Goal: Browse casually: Explore the website without a specific task or goal

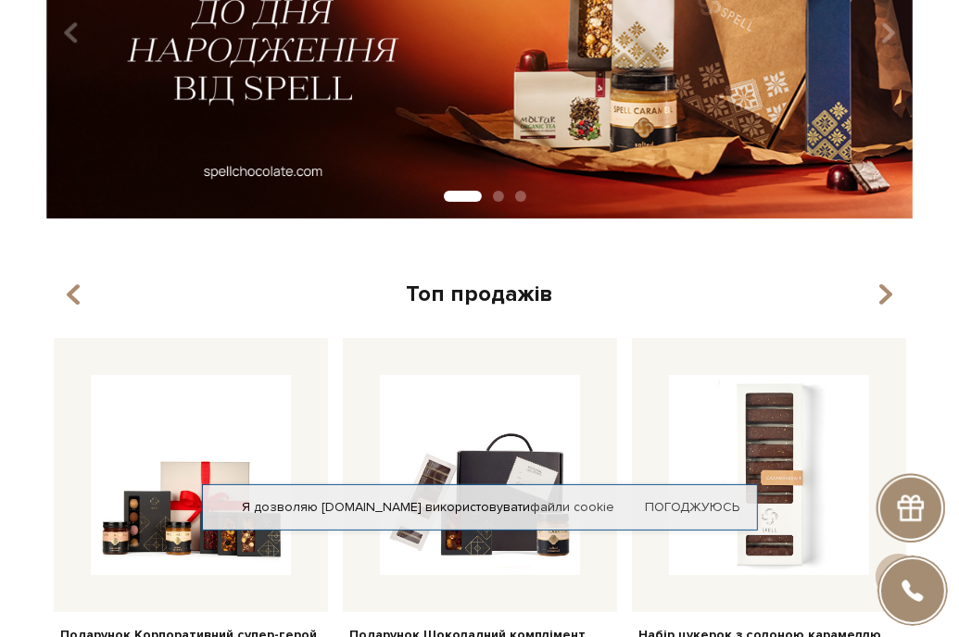
scroll to position [371, 0]
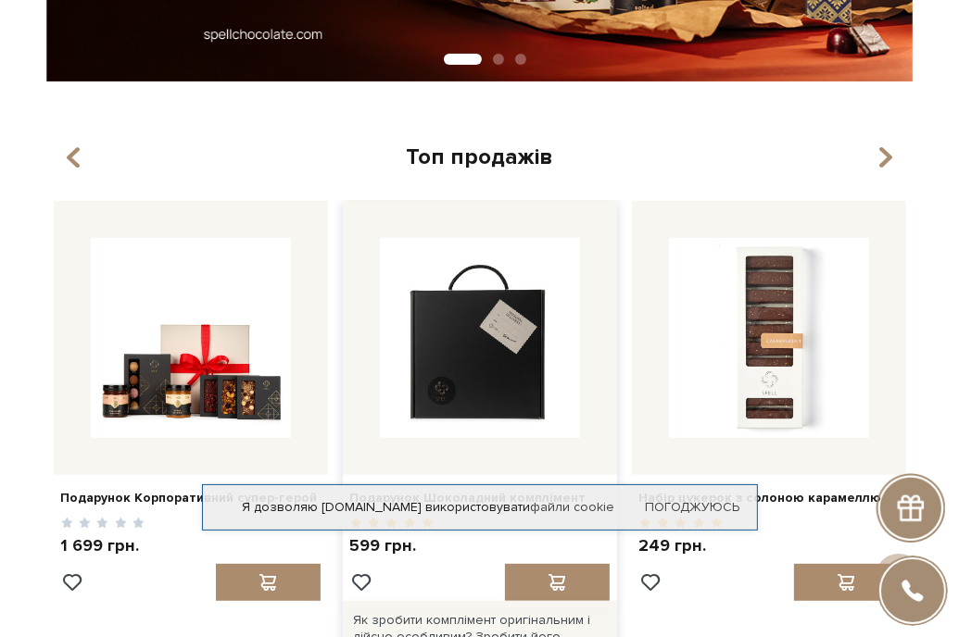
click at [496, 329] on img at bounding box center [480, 338] width 200 height 200
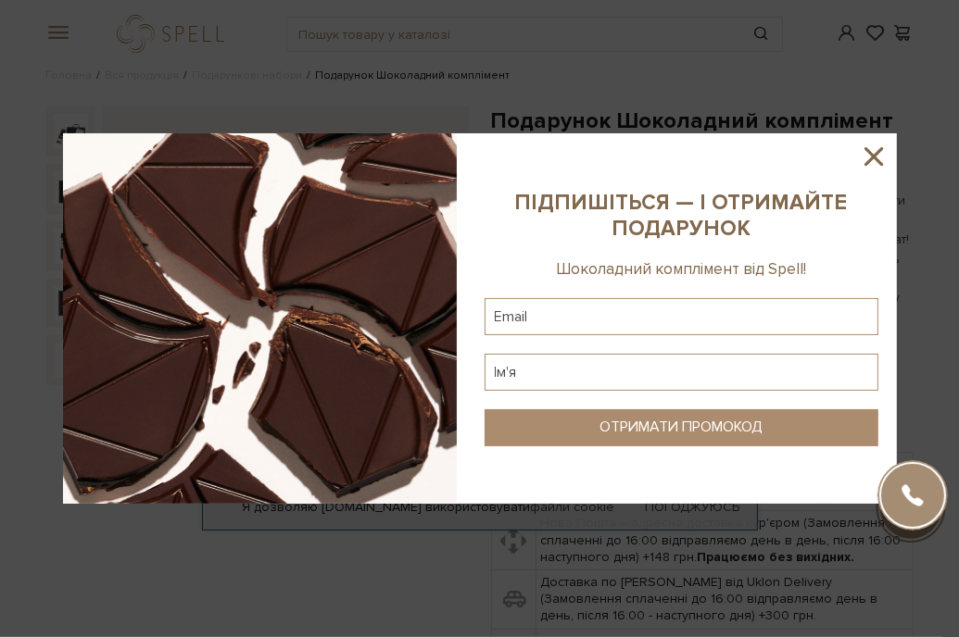
click at [864, 159] on icon at bounding box center [873, 156] width 31 height 31
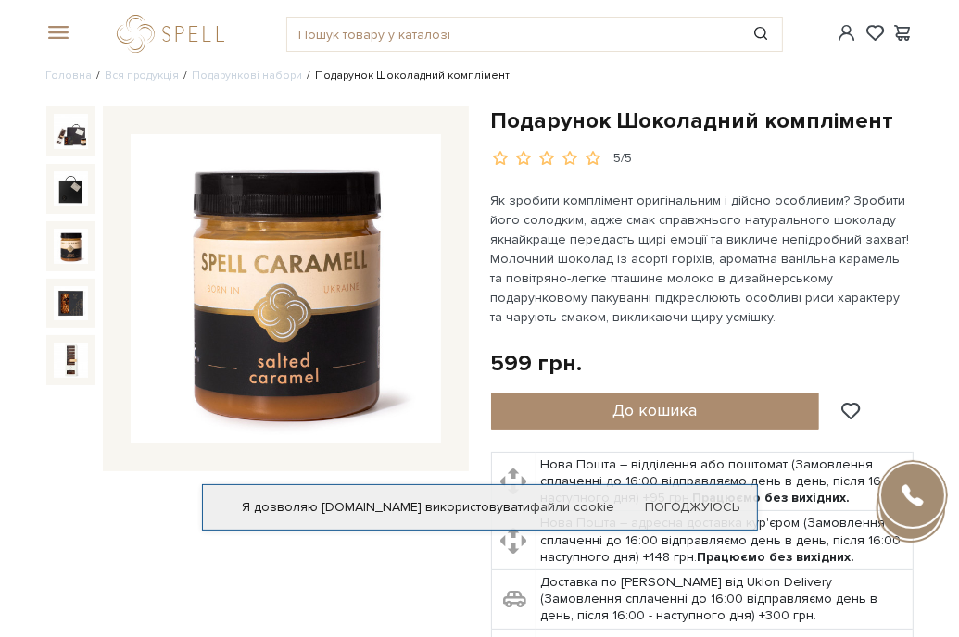
click at [63, 241] on img at bounding box center [71, 246] width 35 height 35
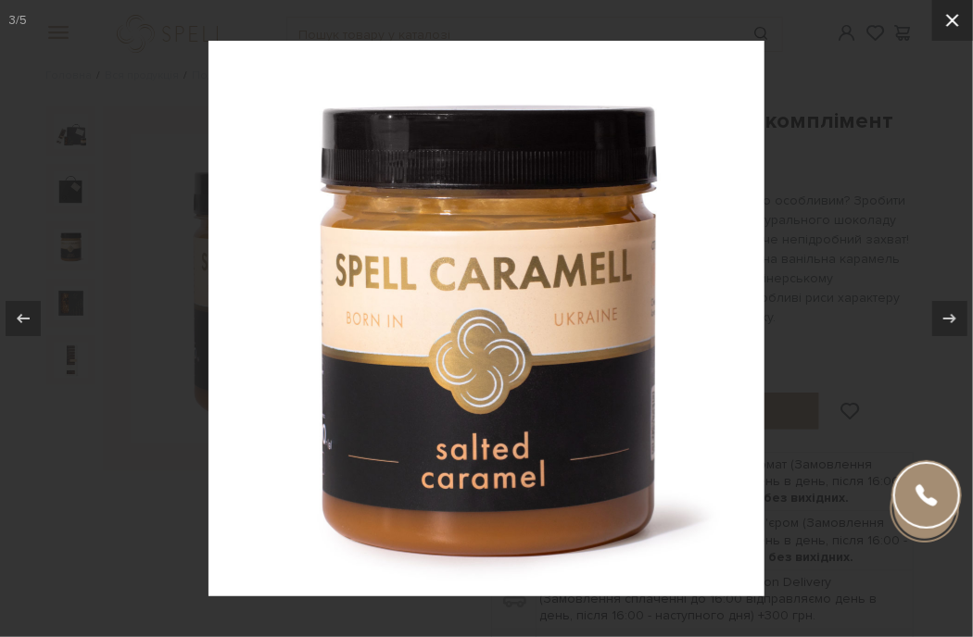
click at [949, 24] on icon at bounding box center [952, 20] width 13 height 13
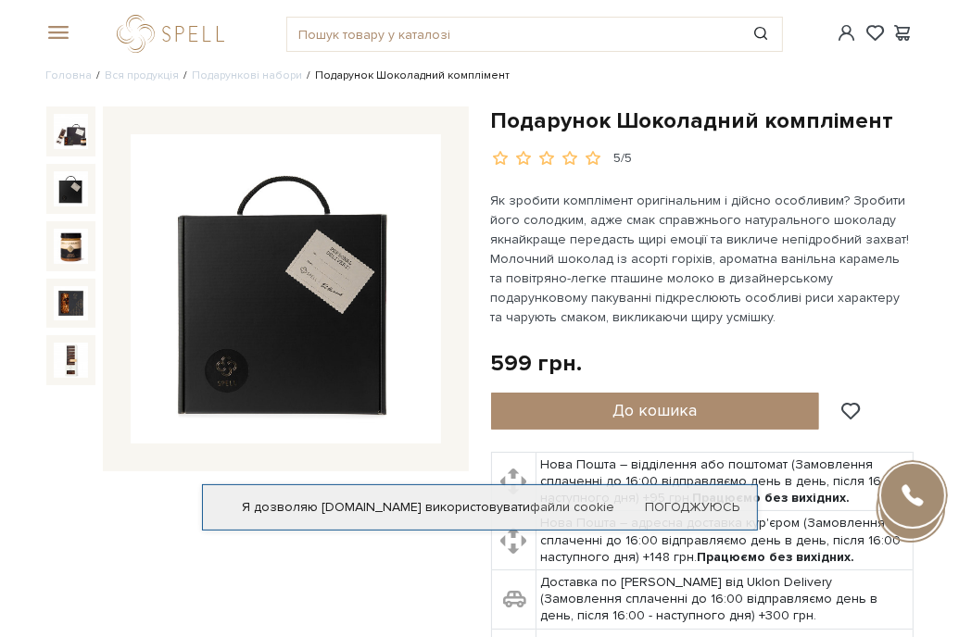
click at [63, 197] on img at bounding box center [71, 188] width 35 height 35
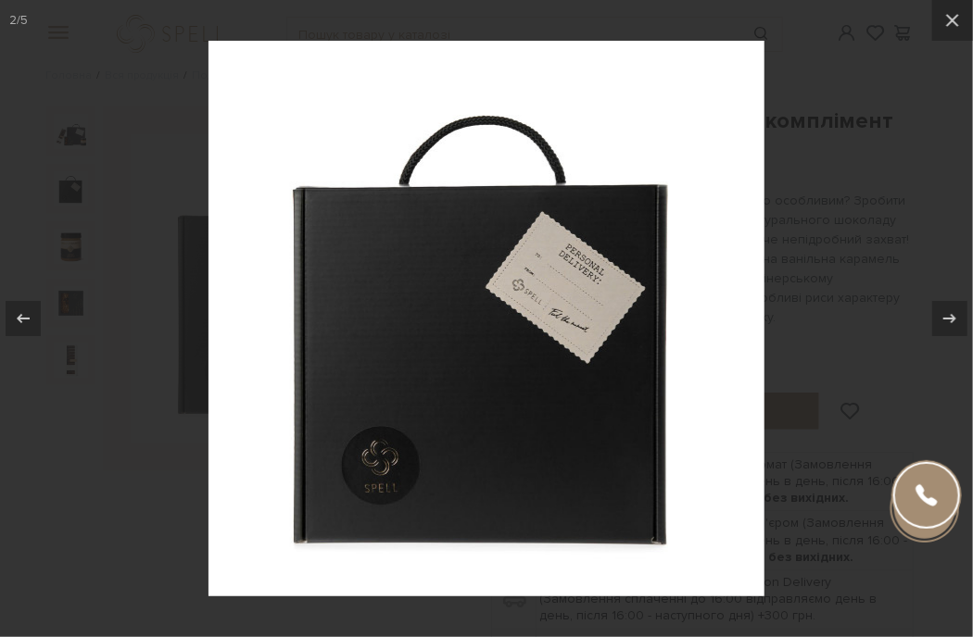
drag, startPoint x: 959, startPoint y: 24, endPoint x: 934, endPoint y: 45, distance: 32.9
click at [958, 24] on icon at bounding box center [952, 20] width 22 height 22
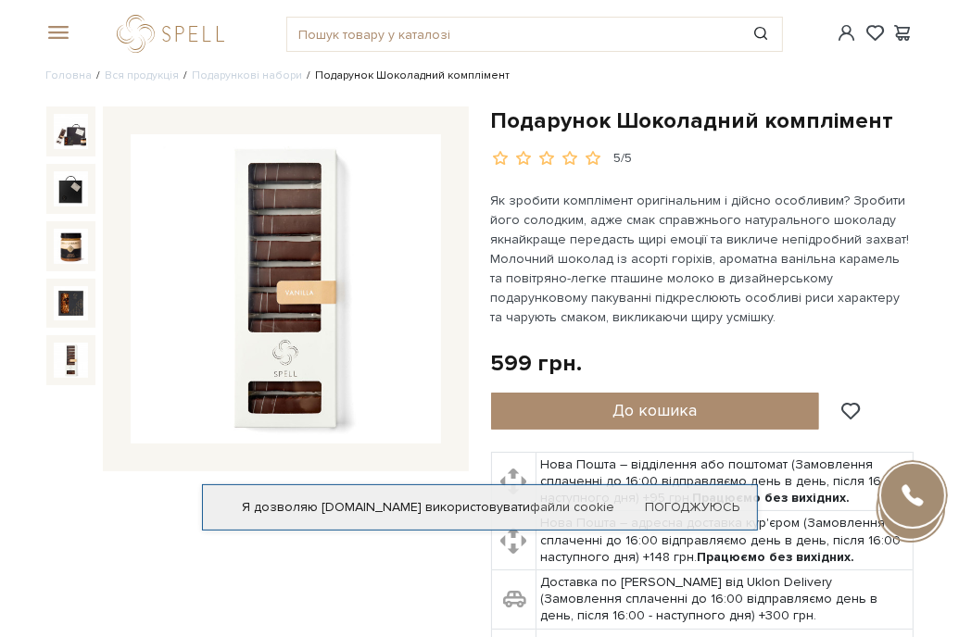
click at [65, 368] on img at bounding box center [71, 360] width 35 height 35
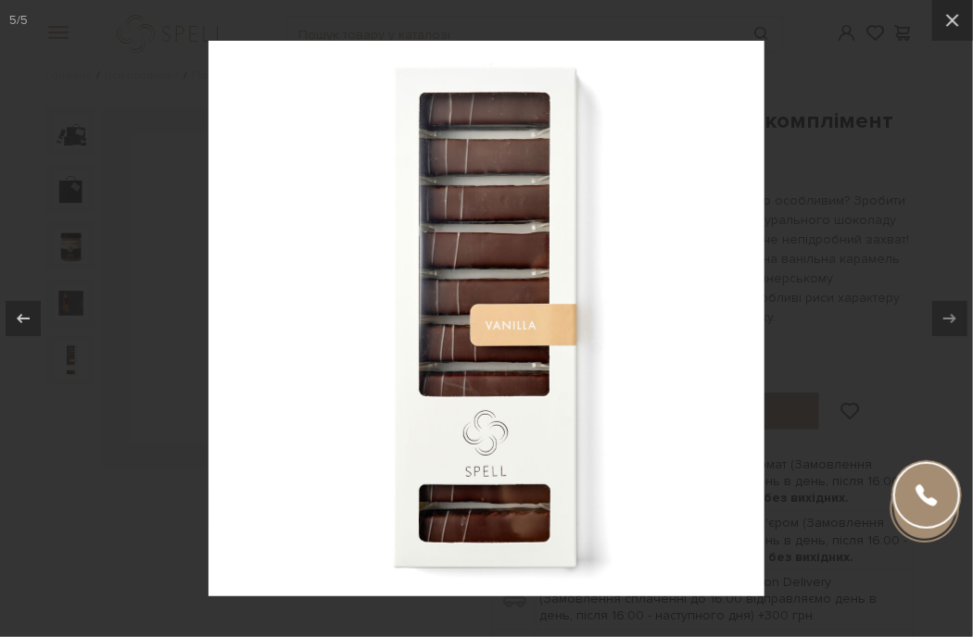
click at [855, 470] on div at bounding box center [486, 318] width 973 height 637
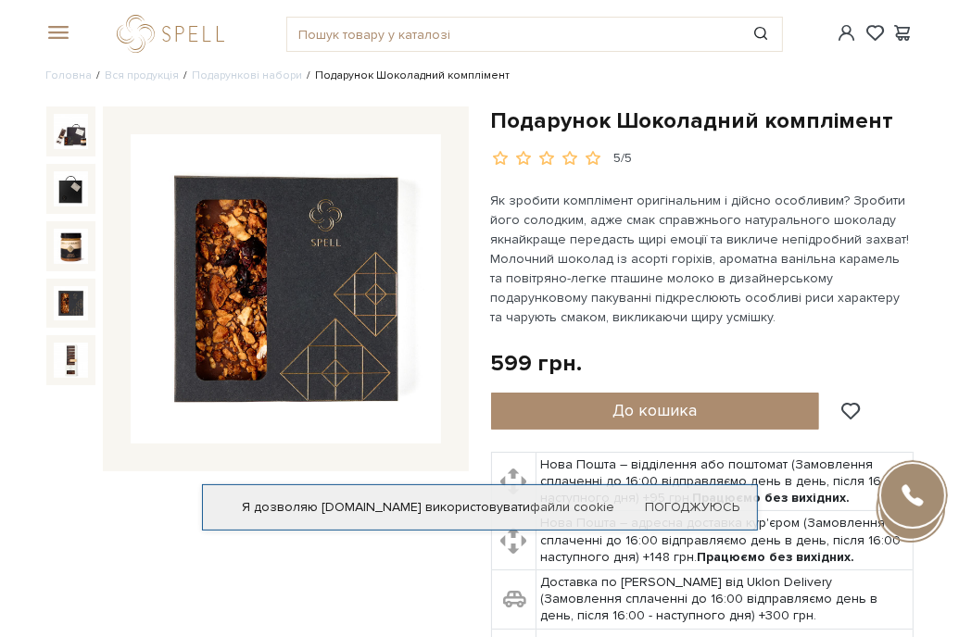
click at [70, 301] on img at bounding box center [71, 303] width 35 height 35
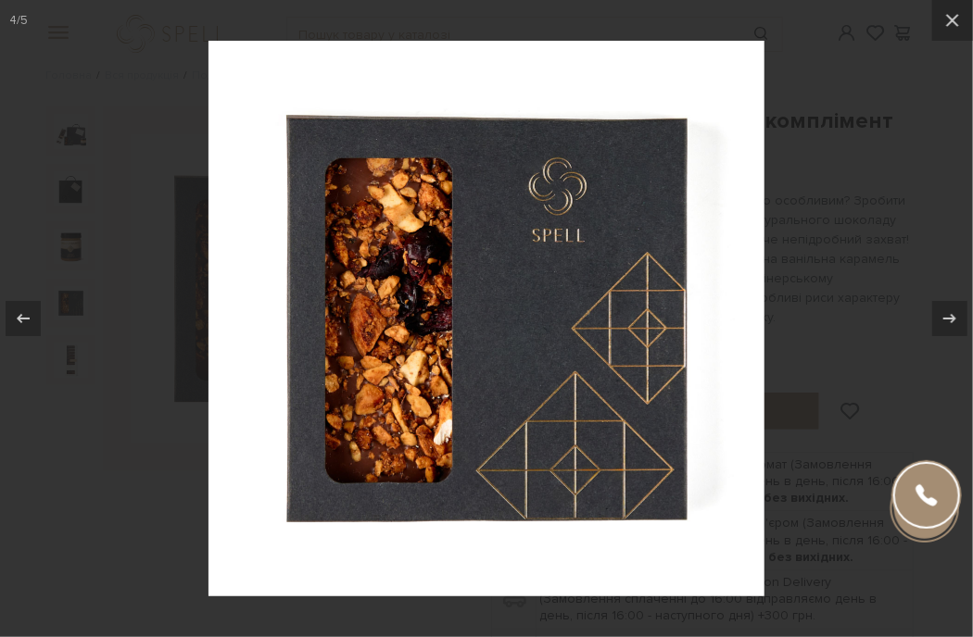
click at [70, 301] on div at bounding box center [486, 318] width 973 height 637
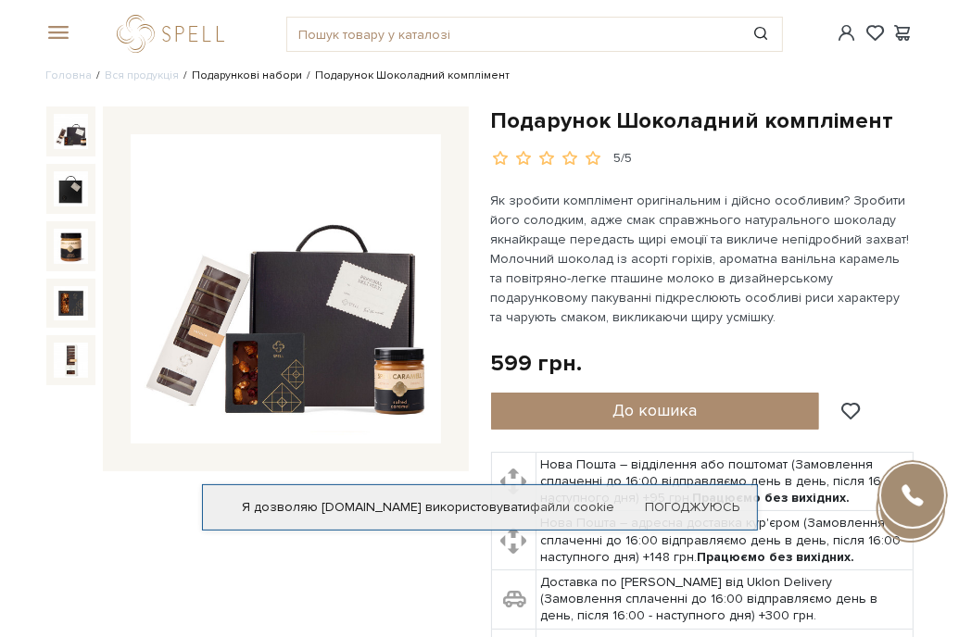
click at [260, 81] on link "Подарункові набори" at bounding box center [248, 76] width 110 height 14
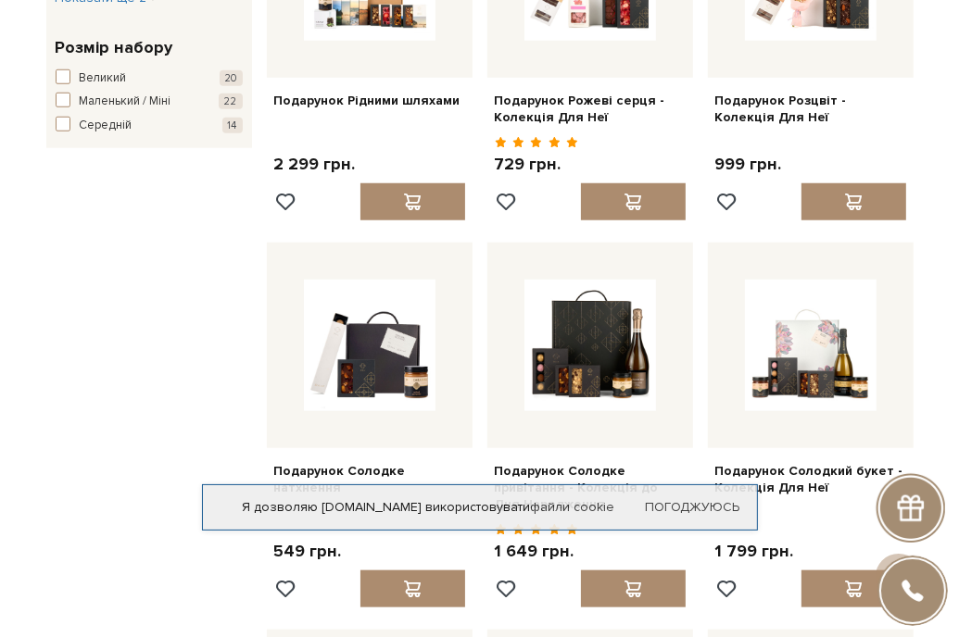
scroll to position [1112, 0]
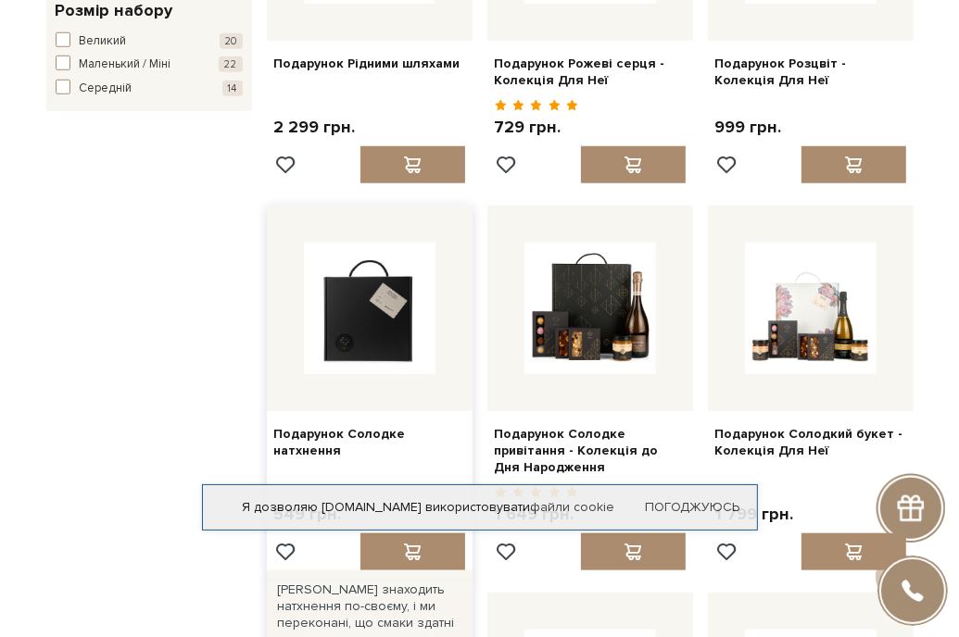
click at [361, 296] on img at bounding box center [370, 309] width 132 height 132
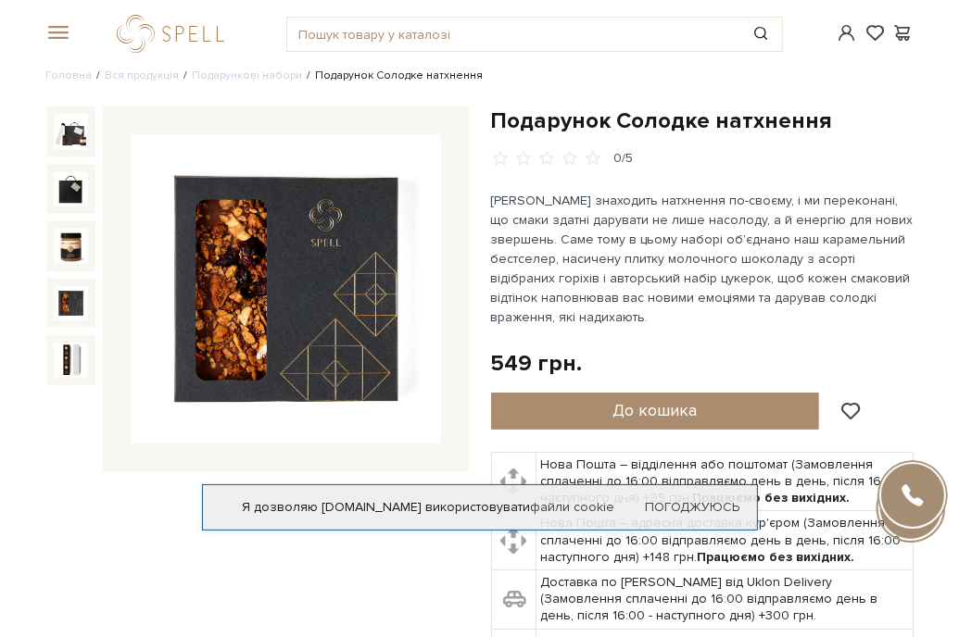
click at [65, 303] on img at bounding box center [71, 303] width 35 height 35
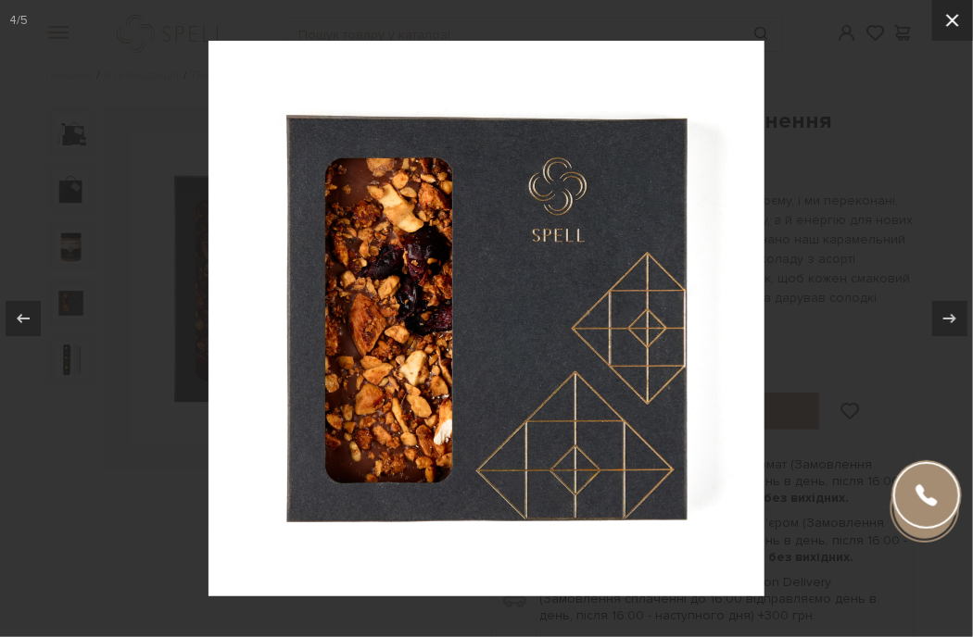
click at [957, 19] on icon at bounding box center [952, 20] width 22 height 22
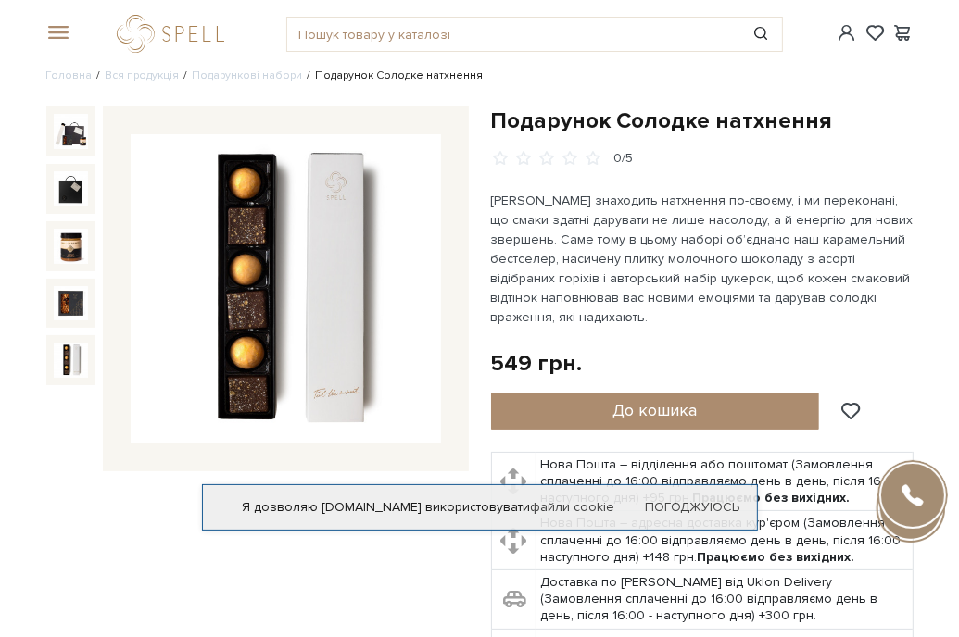
click at [78, 367] on img at bounding box center [71, 360] width 35 height 35
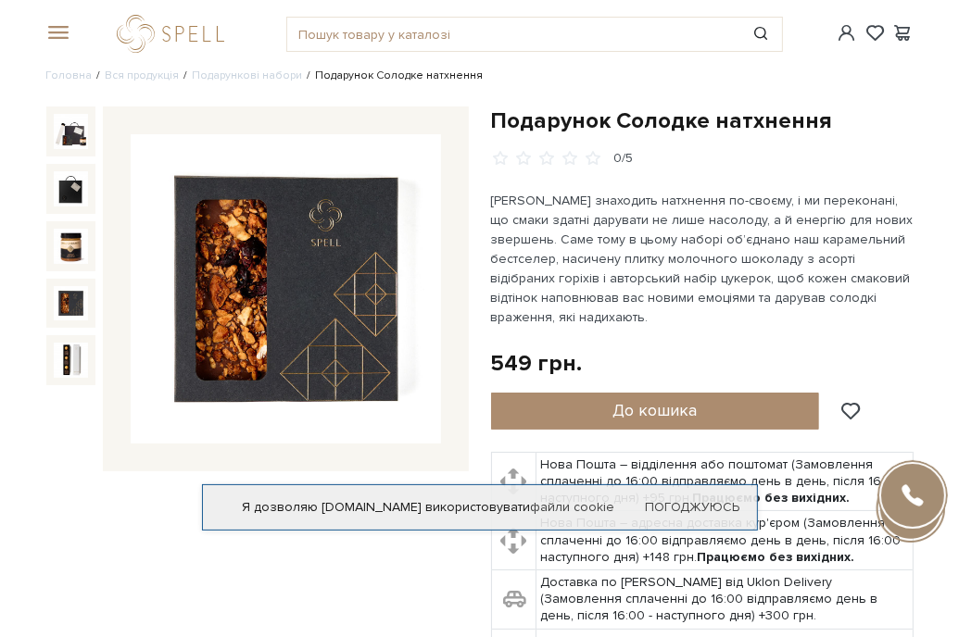
click at [78, 305] on img at bounding box center [71, 303] width 35 height 35
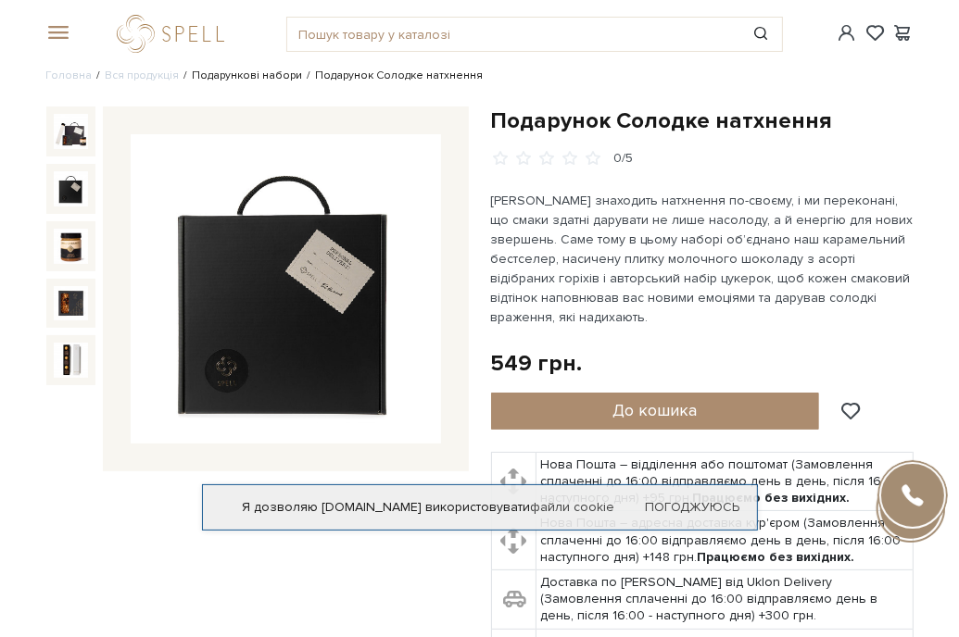
click at [224, 77] on link "Подарункові набори" at bounding box center [248, 76] width 110 height 14
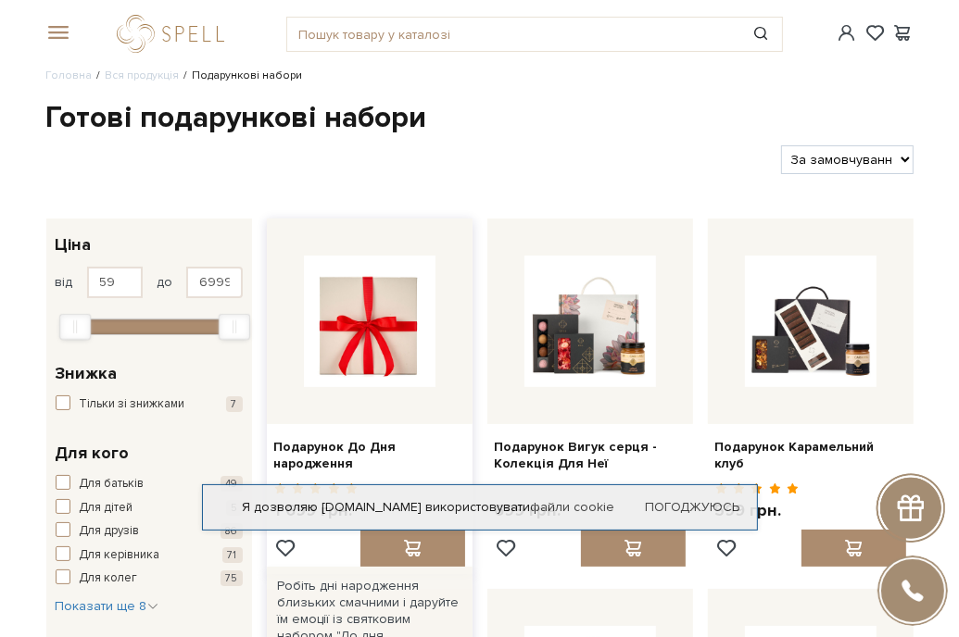
click at [330, 323] on img at bounding box center [370, 322] width 132 height 132
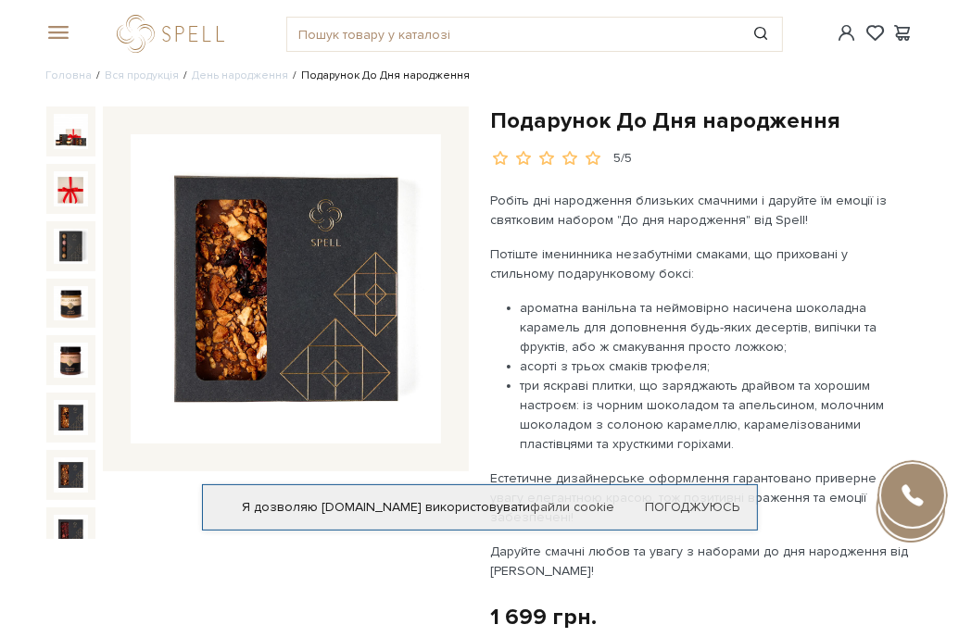
click at [57, 410] on img at bounding box center [71, 417] width 35 height 35
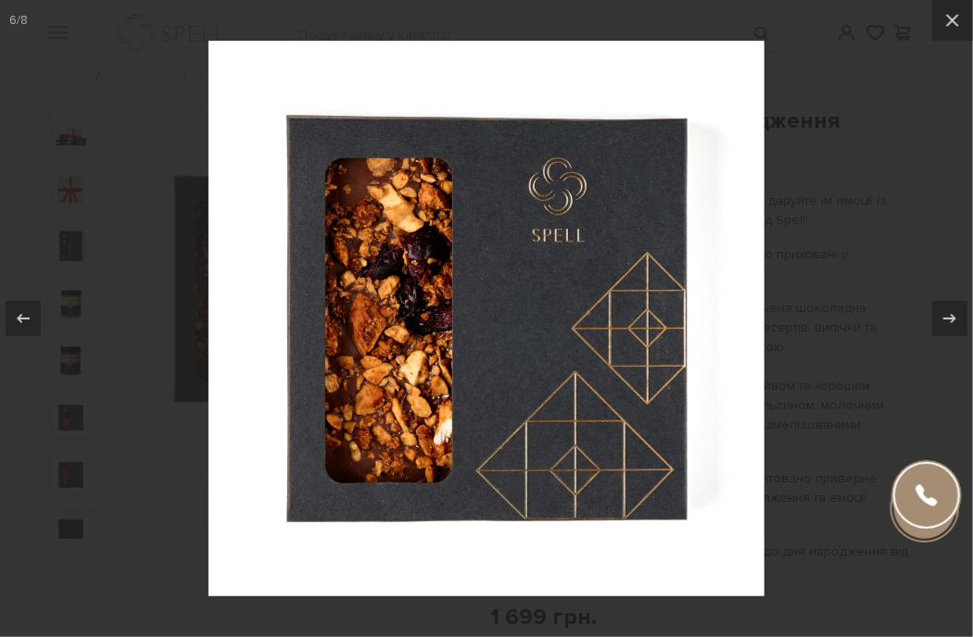
drag, startPoint x: 57, startPoint y: 410, endPoint x: 120, endPoint y: 434, distance: 67.1
click at [123, 466] on div at bounding box center [486, 318] width 973 height 637
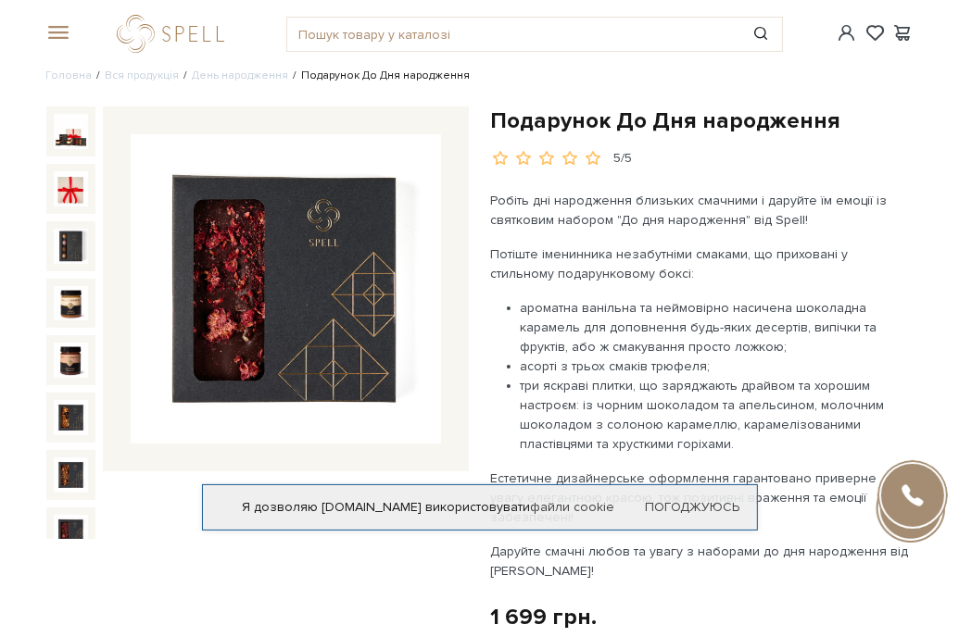
click at [73, 524] on img at bounding box center [71, 532] width 35 height 35
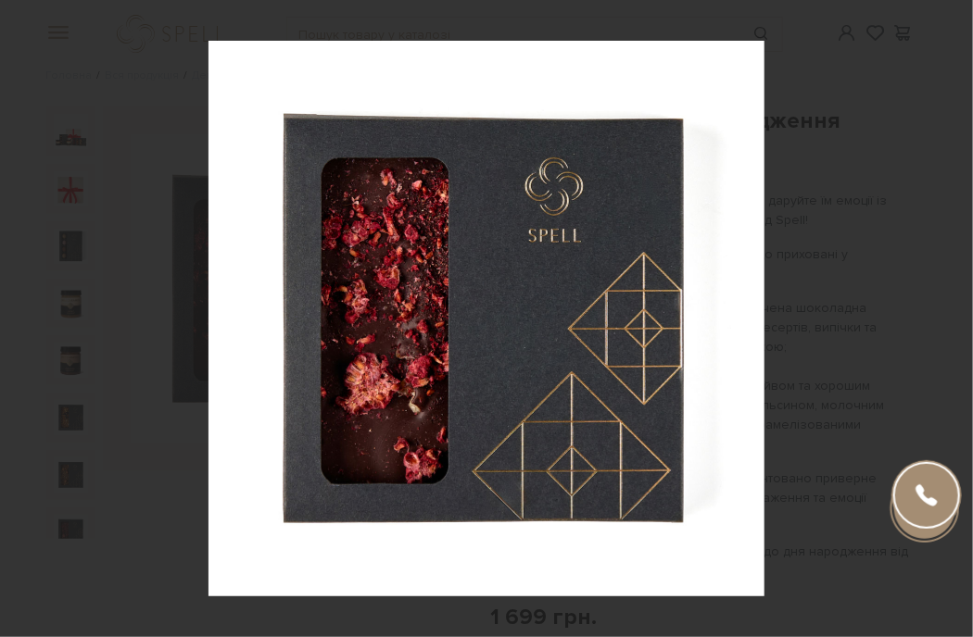
click at [73, 524] on div at bounding box center [486, 318] width 973 height 637
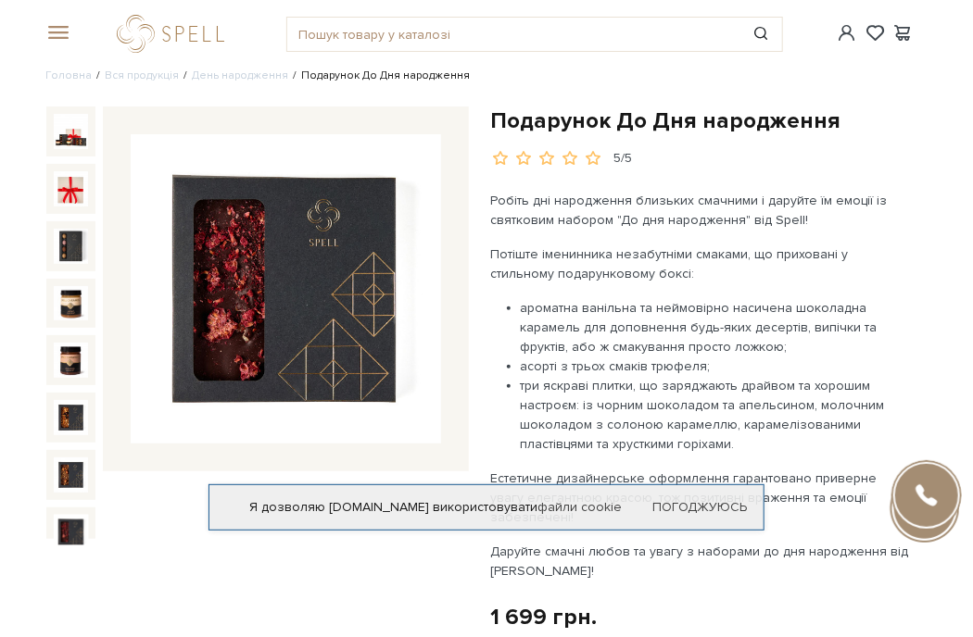
scroll to position [10, 0]
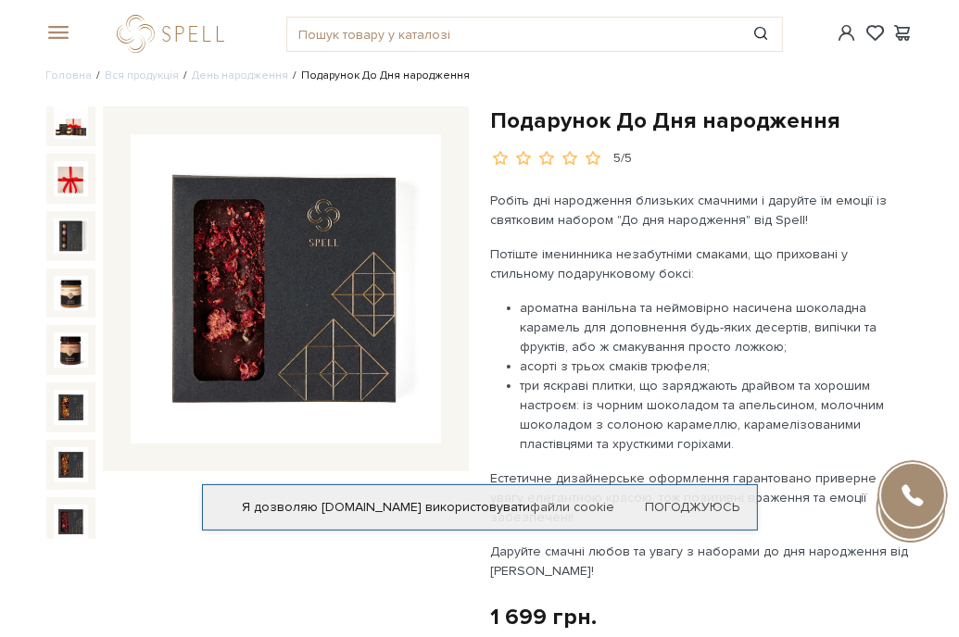
click at [73, 524] on img at bounding box center [71, 522] width 35 height 35
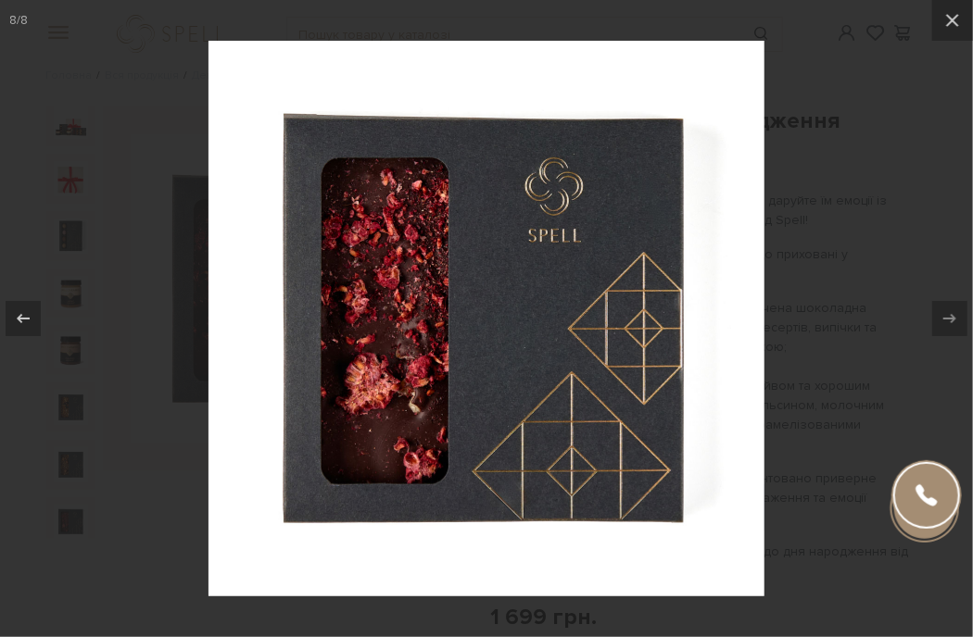
click at [119, 455] on div at bounding box center [486, 318] width 973 height 637
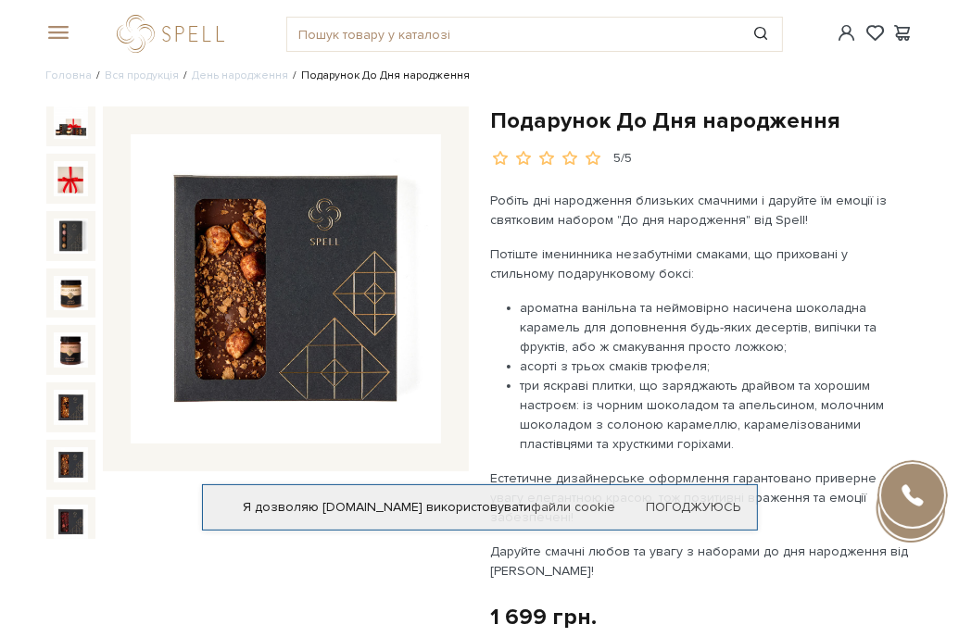
click at [73, 458] on img at bounding box center [71, 464] width 35 height 35
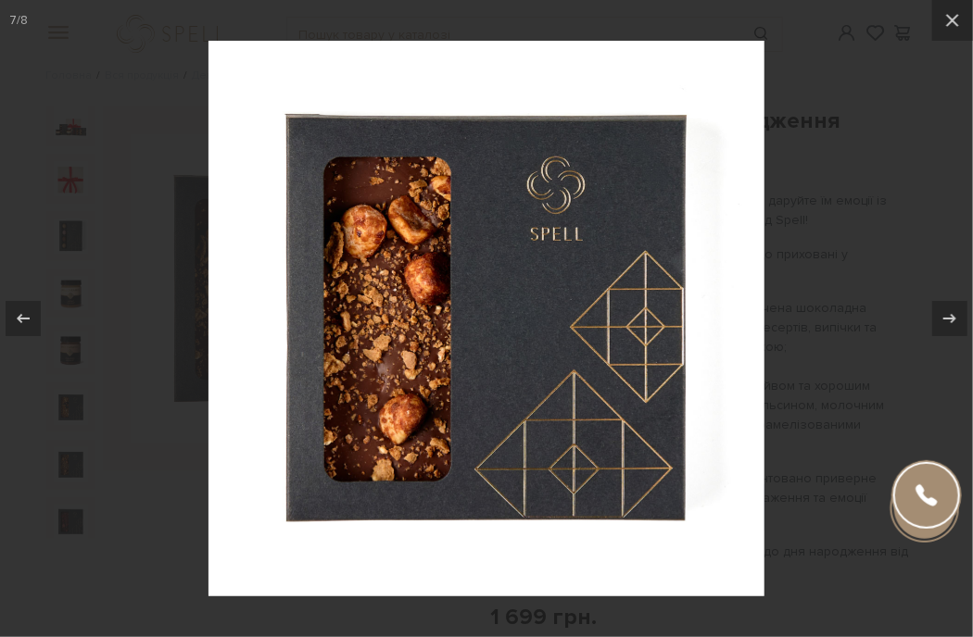
click at [73, 458] on div at bounding box center [486, 318] width 973 height 637
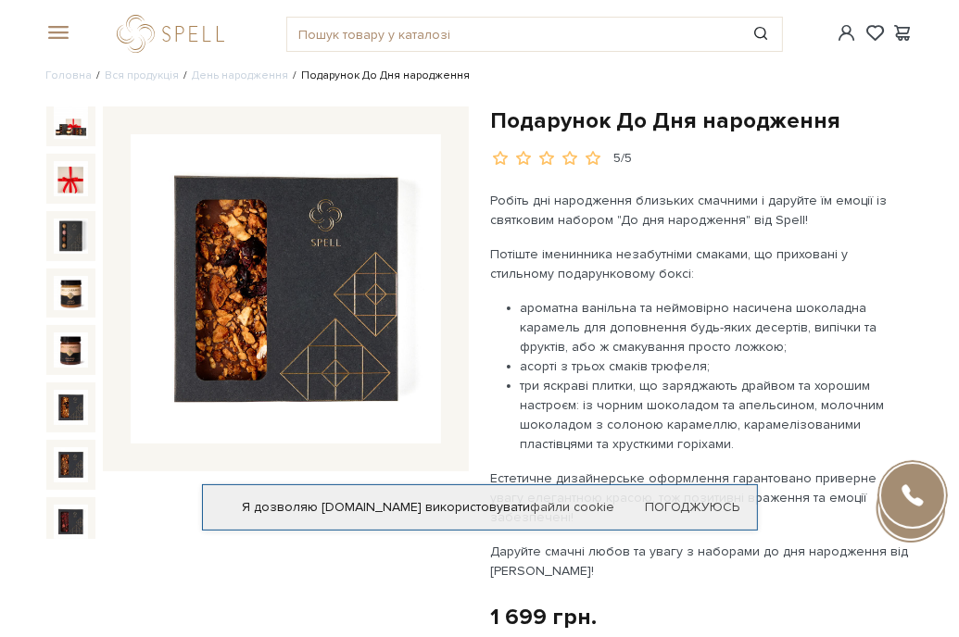
click at [71, 410] on img at bounding box center [71, 407] width 35 height 35
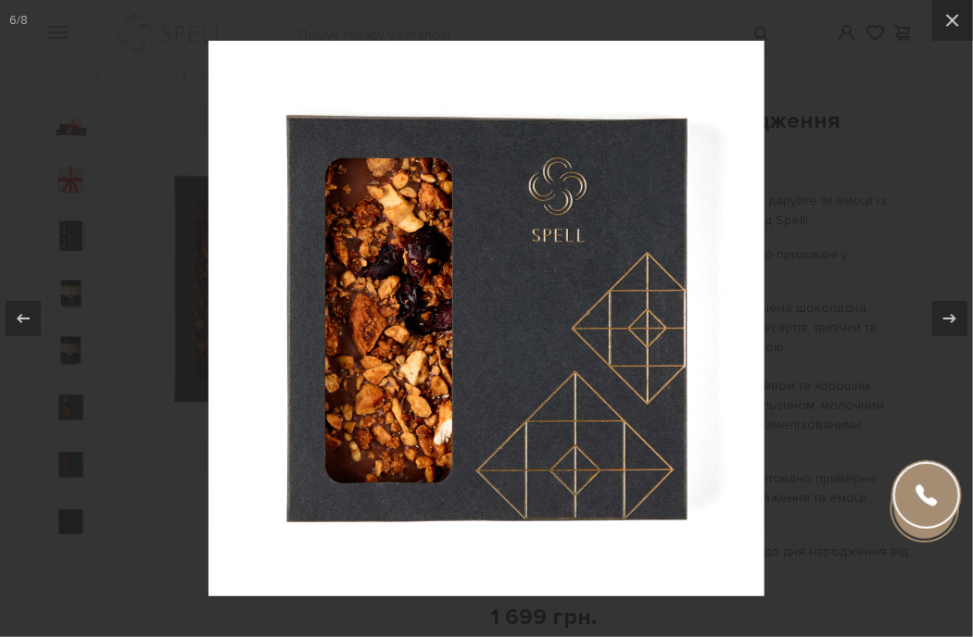
click at [71, 410] on div at bounding box center [486, 318] width 973 height 637
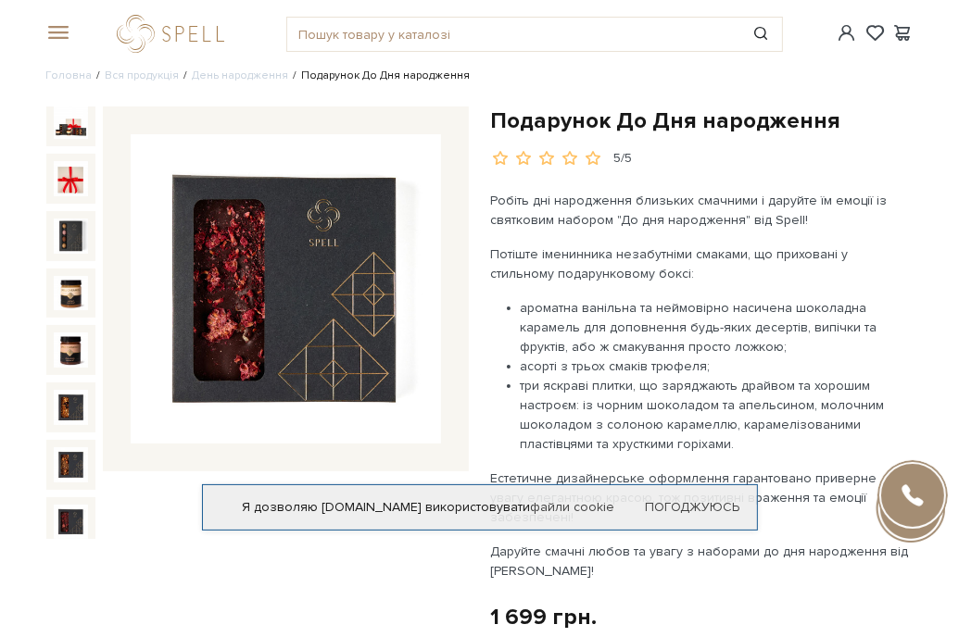
click at [70, 528] on img at bounding box center [71, 522] width 35 height 35
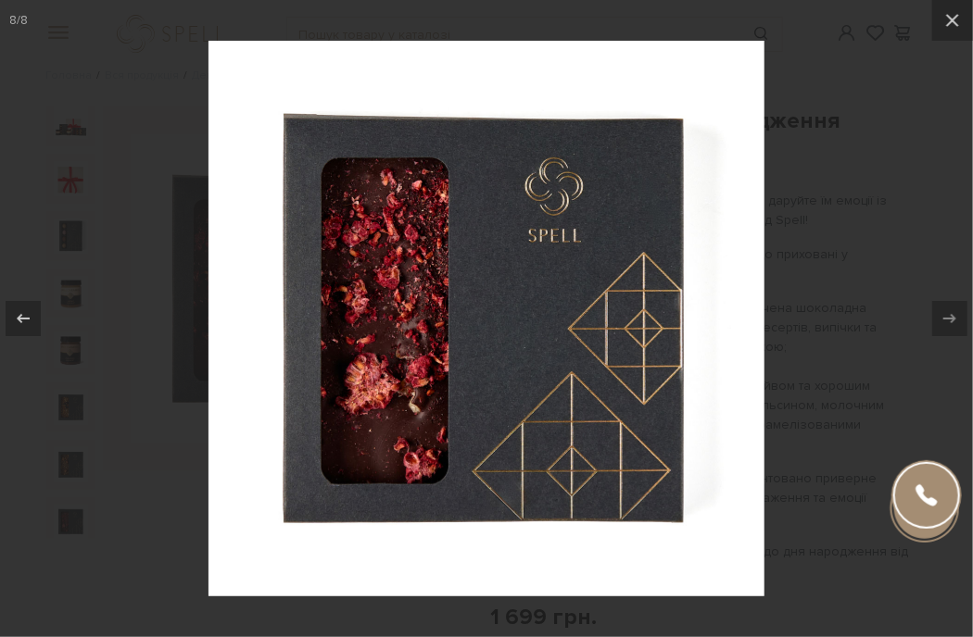
click at [515, 395] on img at bounding box center [486, 319] width 556 height 556
